Goal: Task Accomplishment & Management: Manage account settings

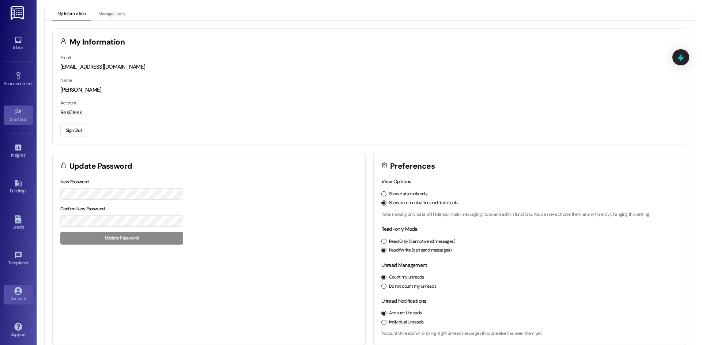
click at [15, 117] on div "Site Visit •" at bounding box center [18, 119] width 37 height 7
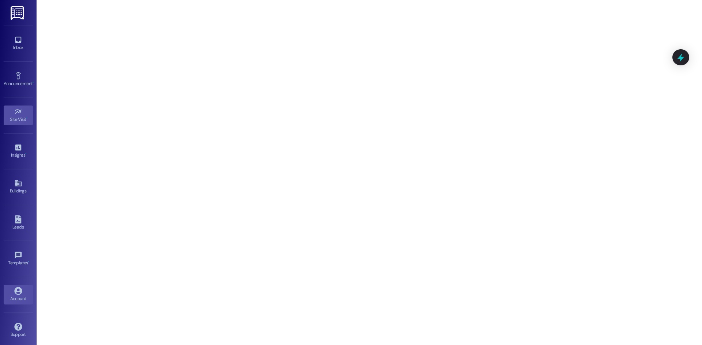
click at [16, 294] on icon at bounding box center [18, 291] width 8 height 8
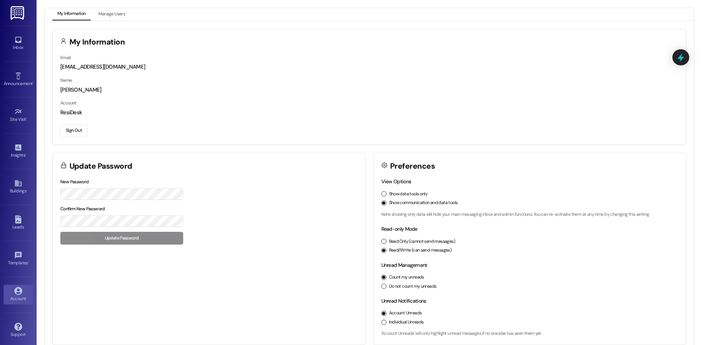
click at [77, 132] on button "Sign Out" at bounding box center [73, 130] width 27 height 13
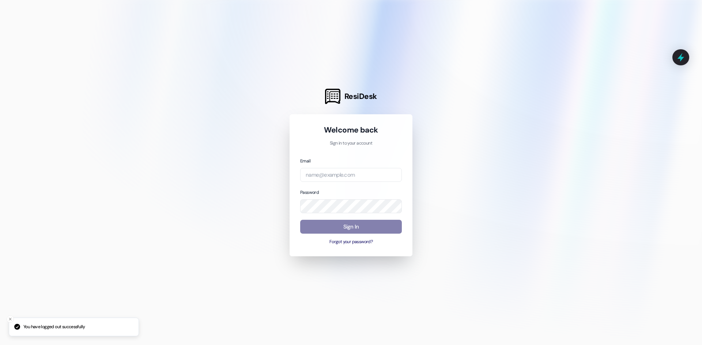
click at [336, 166] on div "Email" at bounding box center [351, 169] width 102 height 25
click at [349, 174] on input "email" at bounding box center [351, 175] width 102 height 14
click at [0, 345] on com-1password-button at bounding box center [0, 345] width 0 height 0
type input "[EMAIL_ADDRESS][DOMAIN_NAME]"
